Goal: Navigation & Orientation: Find specific page/section

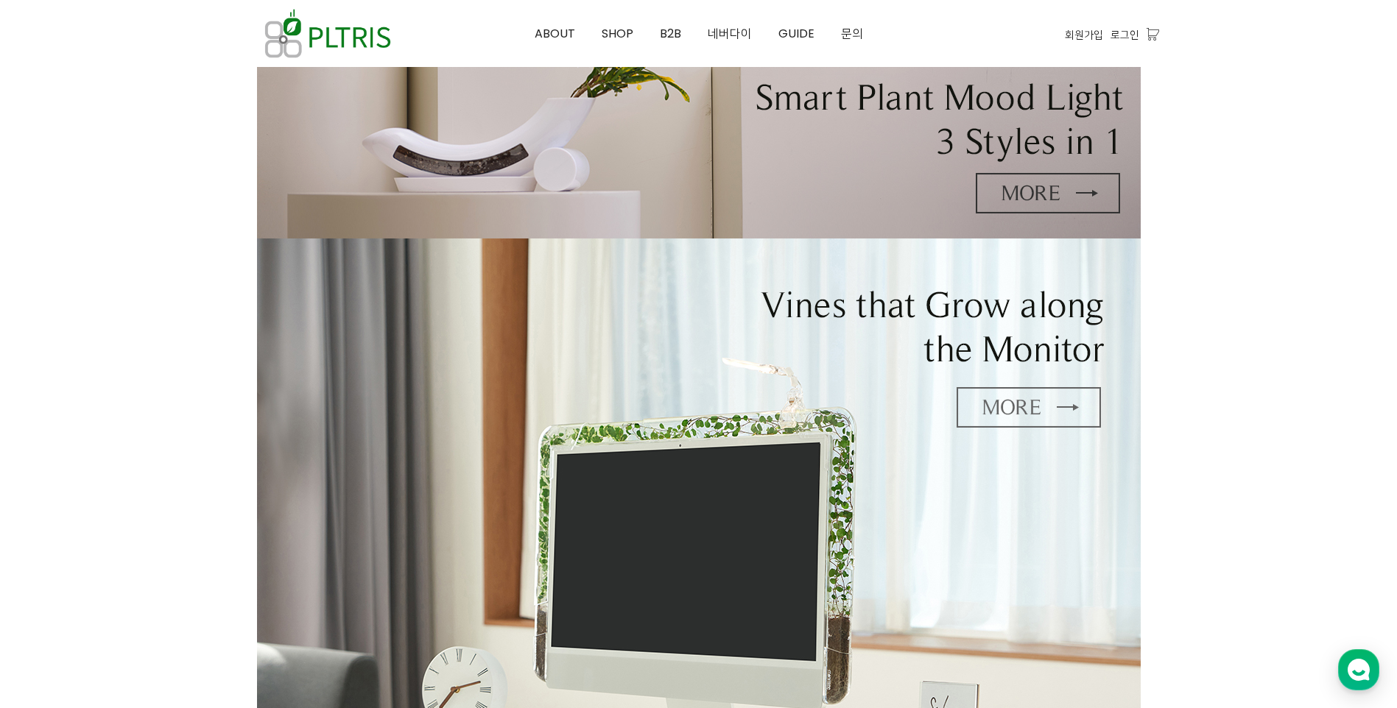
scroll to position [199, 0]
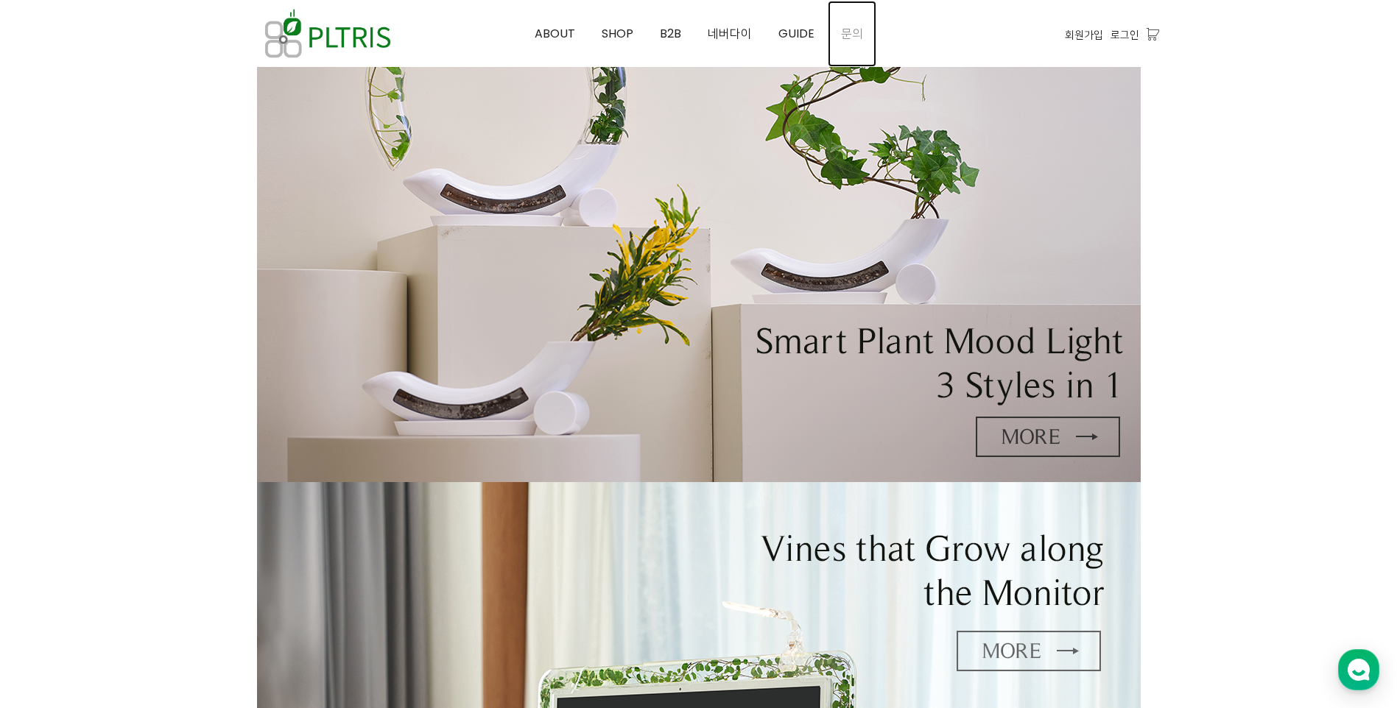
click at [841, 32] on span "문의" at bounding box center [852, 33] width 22 height 17
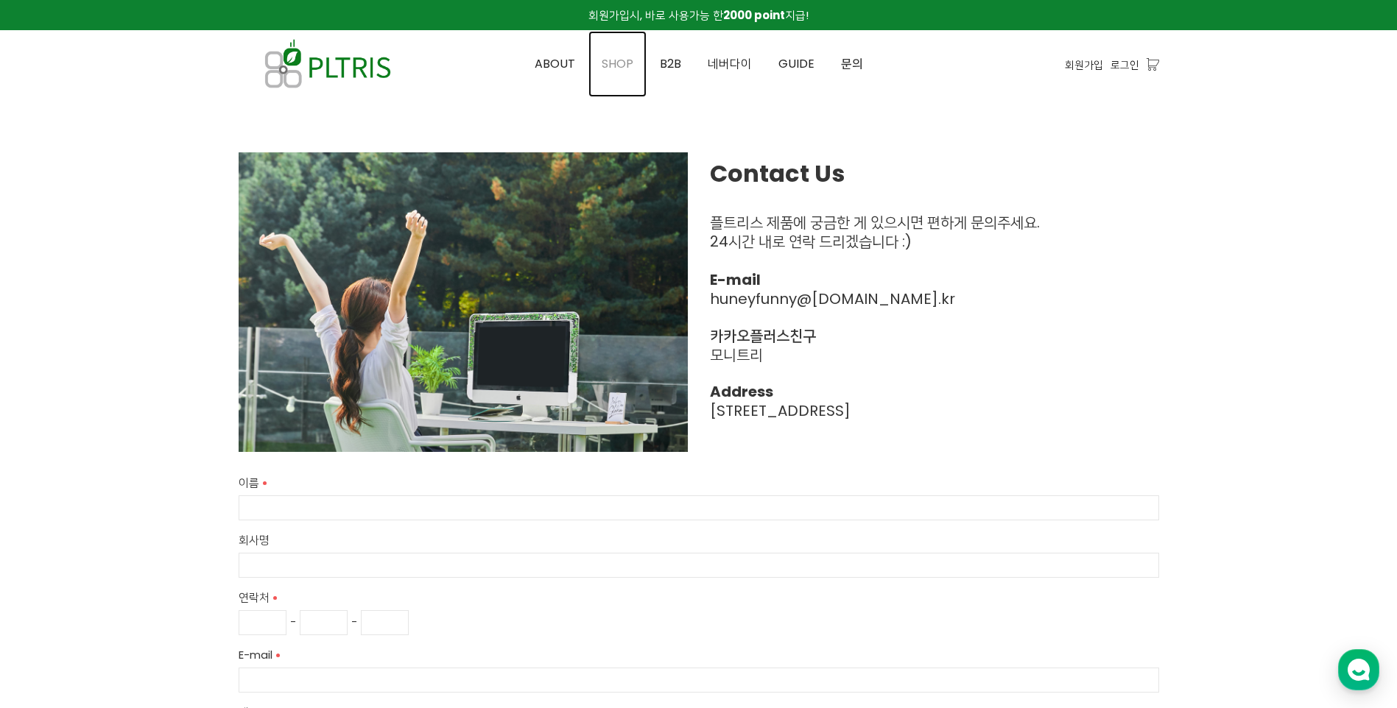
click at [626, 58] on span "SHOP" at bounding box center [618, 63] width 32 height 17
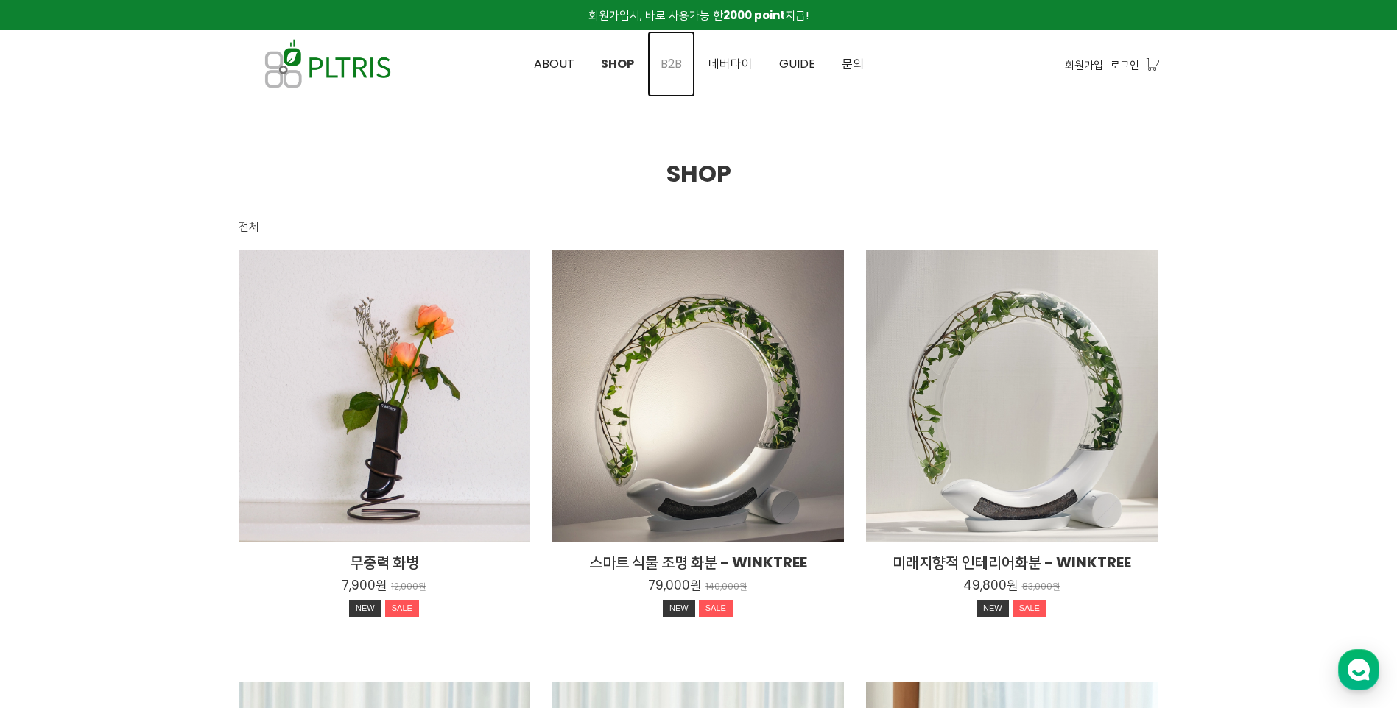
click at [680, 64] on span "B2B" at bounding box center [670, 63] width 21 height 17
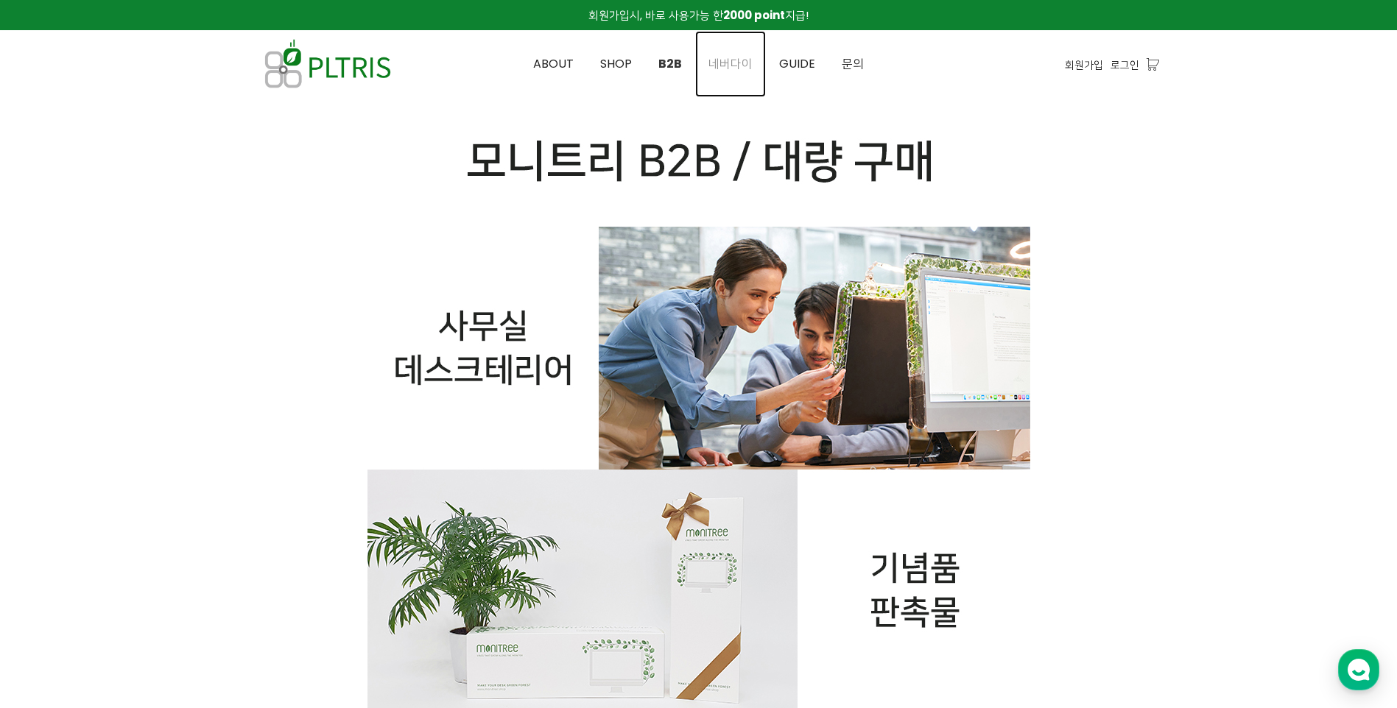
click at [725, 70] on span "네버다이" at bounding box center [730, 63] width 44 height 17
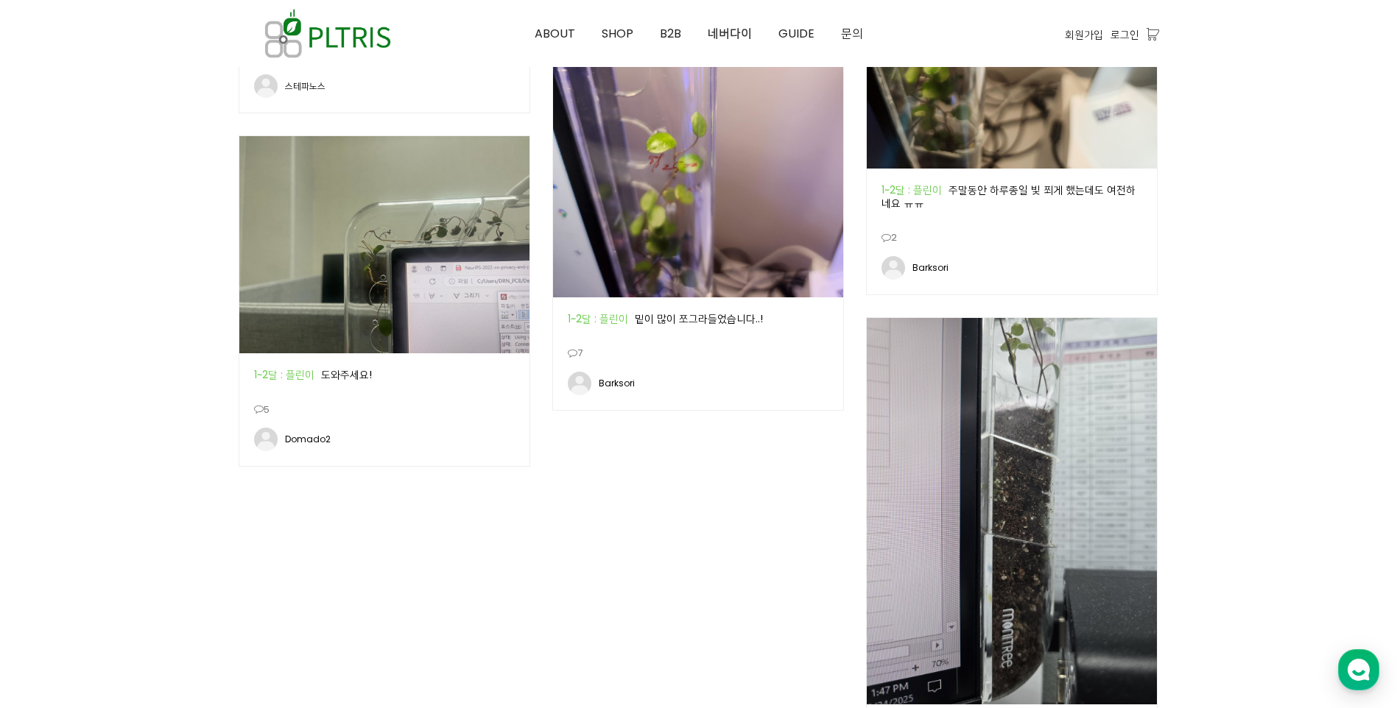
scroll to position [2209, 0]
